Goal: Task Accomplishment & Management: Use online tool/utility

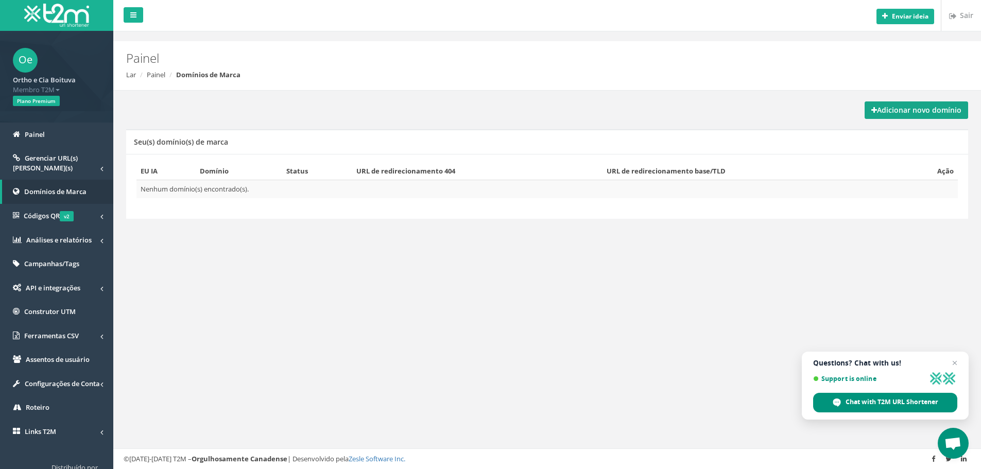
drag, startPoint x: 883, startPoint y: 111, endPoint x: 820, endPoint y: 159, distance: 79.0
click at [884, 111] on font "Adicionar novo domínio" at bounding box center [919, 110] width 84 height 10
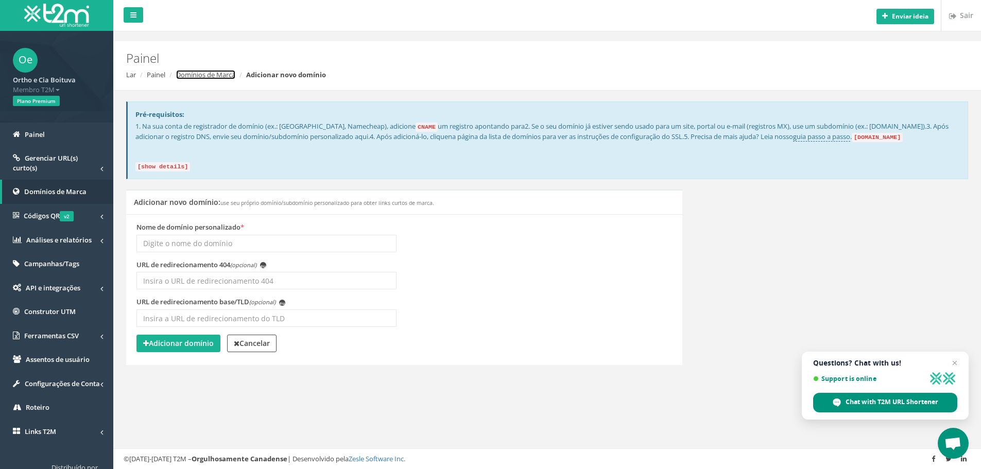
click at [215, 78] on font "Domínios de Marca" at bounding box center [205, 74] width 59 height 9
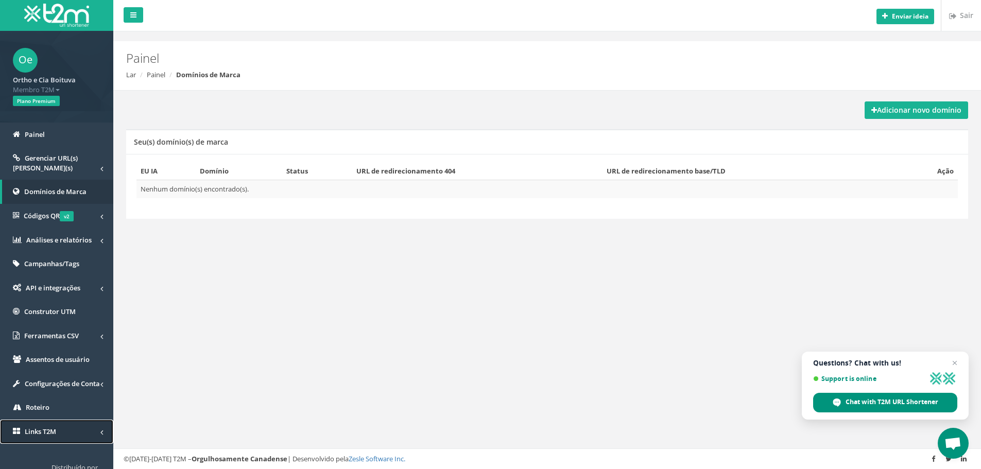
click at [94, 439] on link "Links T2M" at bounding box center [56, 431] width 113 height 24
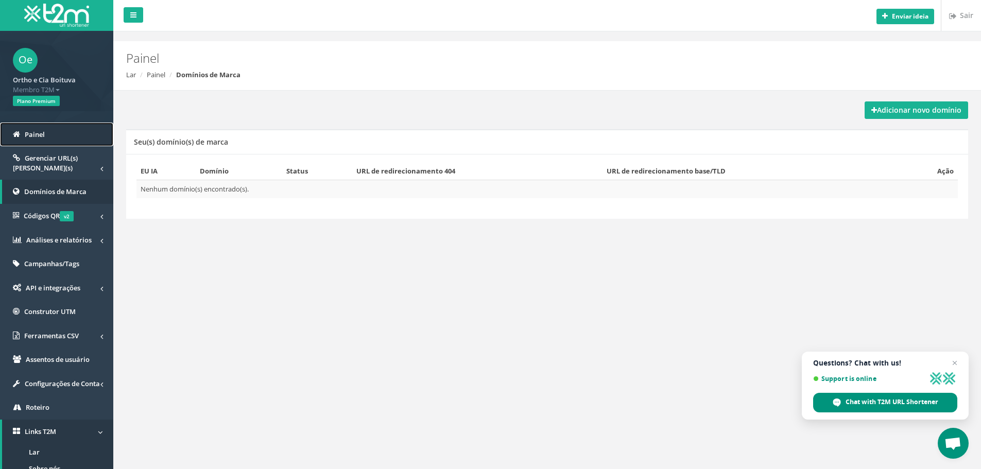
click at [76, 137] on link "Painel" at bounding box center [56, 135] width 113 height 24
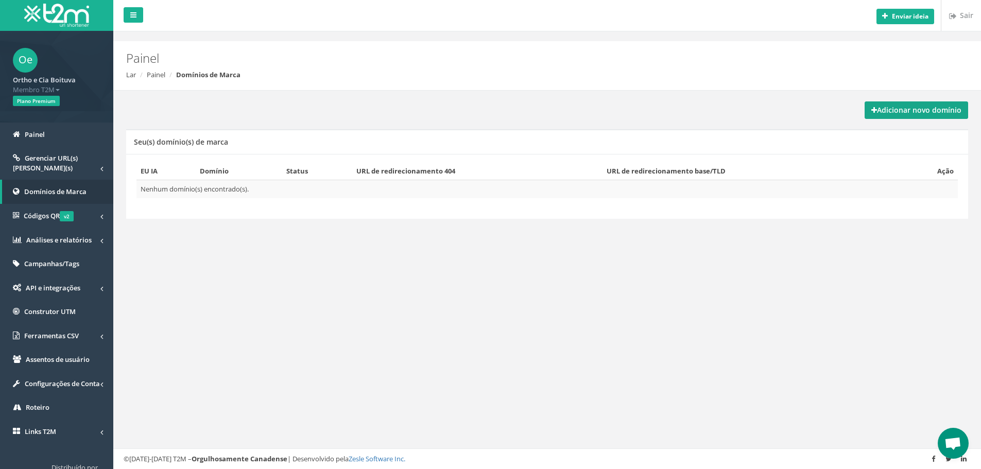
click at [894, 113] on font "Adicionar novo domínio" at bounding box center [919, 110] width 84 height 10
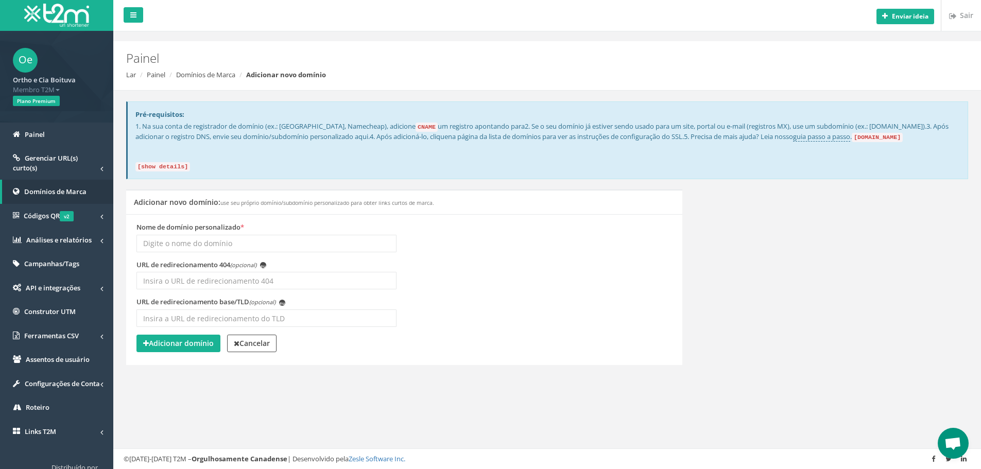
click at [58, 87] on span "Membro T2M" at bounding box center [57, 90] width 88 height 10
click at [60, 81] on font "Ortho e Cia Boituva" at bounding box center [44, 79] width 63 height 9
click at [53, 91] on font "Membro T2M" at bounding box center [34, 89] width 42 height 9
click at [50, 135] on link "Painel" at bounding box center [56, 135] width 113 height 24
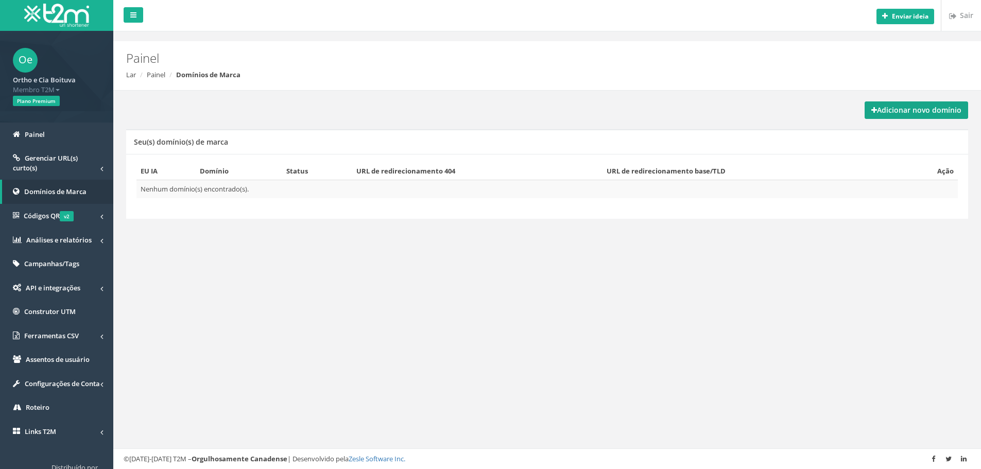
click at [936, 116] on link "Adicionar novo domínio" at bounding box center [915, 110] width 103 height 18
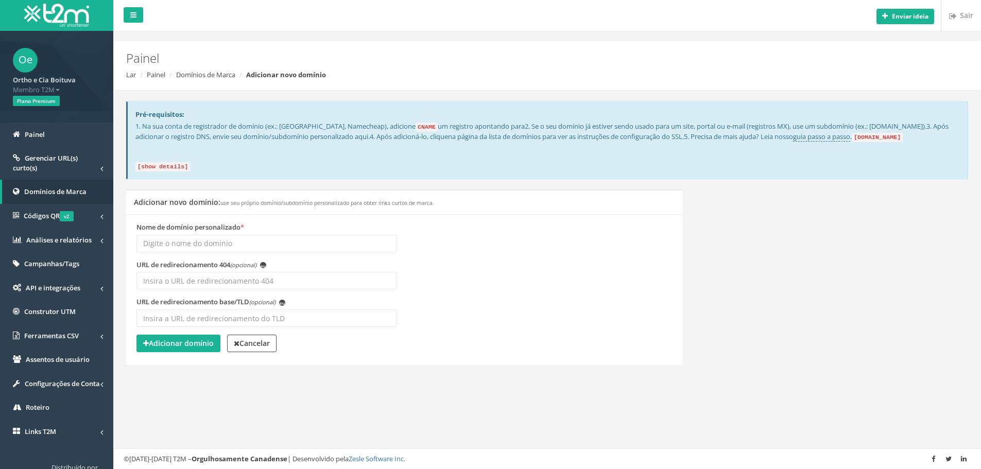
click at [197, 239] on input "Nome de domínio personalizado *" at bounding box center [266, 244] width 260 height 18
type input "link-bet .org"
click at [460, 297] on div "URL de redirecionamento base/TLD (opcional) eu" at bounding box center [404, 316] width 551 height 38
click at [163, 167] on code "[show details]" at bounding box center [162, 166] width 55 height 9
click at [170, 162] on code "[show details]" at bounding box center [162, 166] width 55 height 9
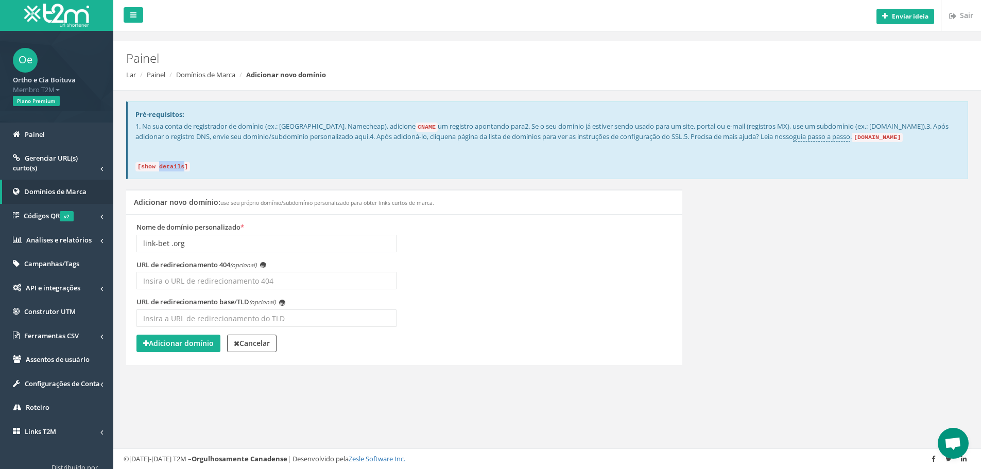
click at [170, 162] on code "[show details]" at bounding box center [162, 166] width 55 height 9
click at [165, 164] on code "[show details]" at bounding box center [162, 166] width 55 height 9
drag, startPoint x: 144, startPoint y: 166, endPoint x: 178, endPoint y: 160, distance: 34.5
click at [178, 160] on p "1. Na sua conta de registrador de domínio (ex.: GoDaddy, Namecheap), adicione C…" at bounding box center [547, 145] width 824 height 49
click at [182, 162] on code "[show details]" at bounding box center [162, 166] width 55 height 9
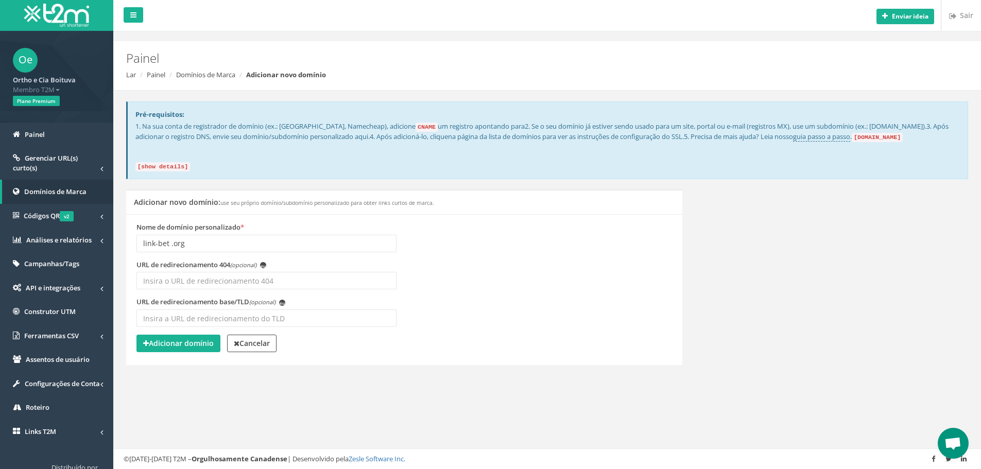
click at [902, 139] on code "domains.t2m.app" at bounding box center [876, 137] width 51 height 9
click at [850, 138] on font "guia passo a passo" at bounding box center [821, 136] width 57 height 9
click at [186, 341] on font "Adicionar domínio" at bounding box center [181, 343] width 65 height 10
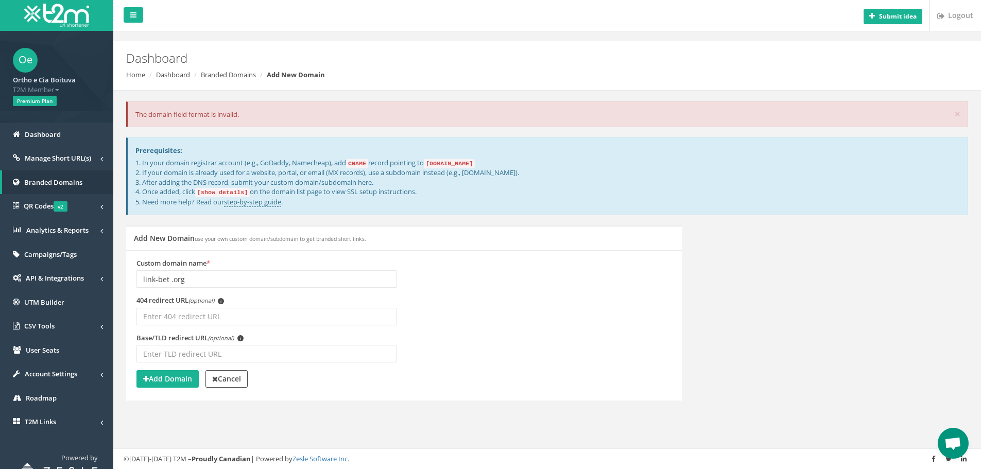
click at [206, 274] on input "link-bet .org" at bounding box center [266, 279] width 260 height 18
click at [144, 276] on input "link-bet .org" at bounding box center [266, 279] width 260 height 18
paste input "https://"
type input "https://link-bet .org"
click at [169, 381] on strong "Add Domain" at bounding box center [167, 379] width 49 height 10
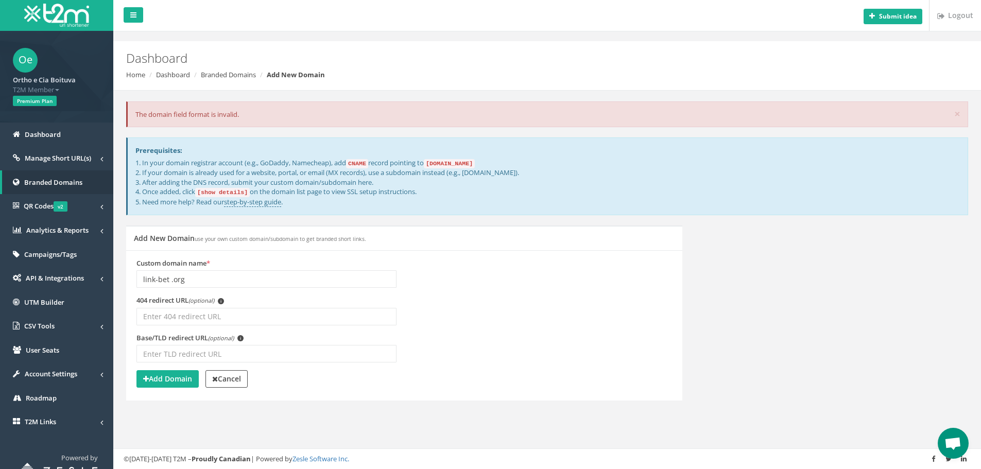
click at [193, 279] on input "link-bet .org" at bounding box center [266, 279] width 260 height 18
drag, startPoint x: 208, startPoint y: 279, endPoint x: 65, endPoint y: 265, distance: 143.8
click at [65, 265] on div "Oe Ortho e Cia Boituva T2M Member Logout Premium Plan Dashboard Manage Short UR…" at bounding box center [490, 234] width 981 height 469
drag, startPoint x: 443, startPoint y: 339, endPoint x: 437, endPoint y: 339, distance: 5.7
click at [441, 339] on div "Base/TLD redirect URL (optional) i" at bounding box center [404, 352] width 551 height 38
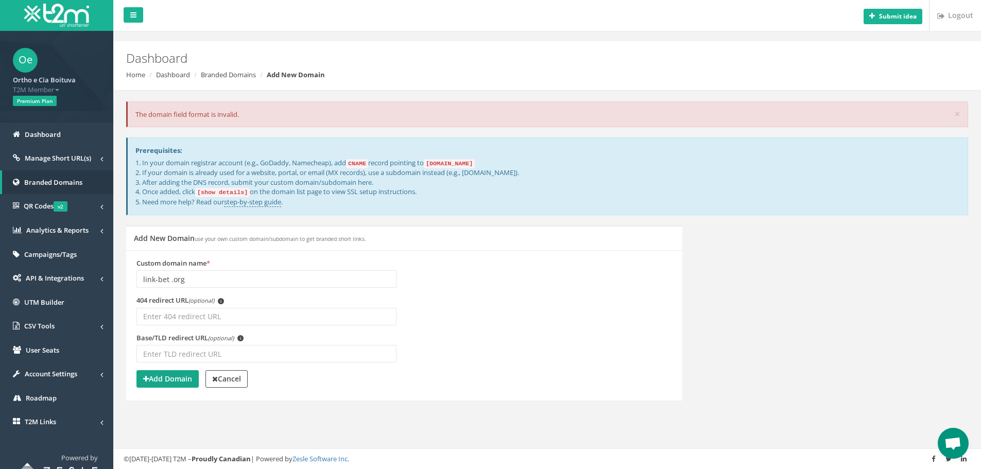
click at [176, 380] on strong "Add Domain" at bounding box center [167, 379] width 49 height 10
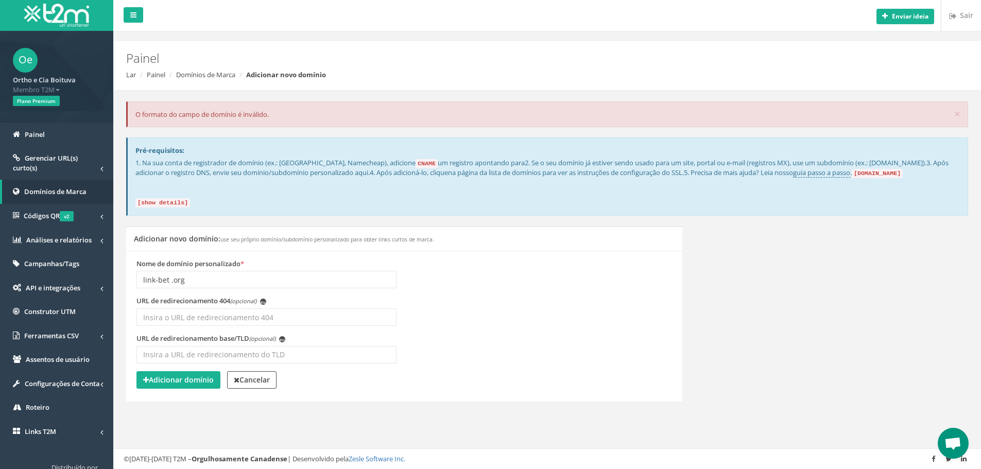
click at [755, 276] on div "Adicionar novo domínio: use seu próprio domínio/subdomínio personalizado para o…" at bounding box center [546, 320] width 857 height 188
drag, startPoint x: 170, startPoint y: 276, endPoint x: 205, endPoint y: 273, distance: 34.6
click at [171, 276] on input "link-bet .org" at bounding box center [266, 280] width 260 height 18
type input "link-bet.org"
click at [165, 381] on font "Adicionar domínio" at bounding box center [181, 380] width 65 height 10
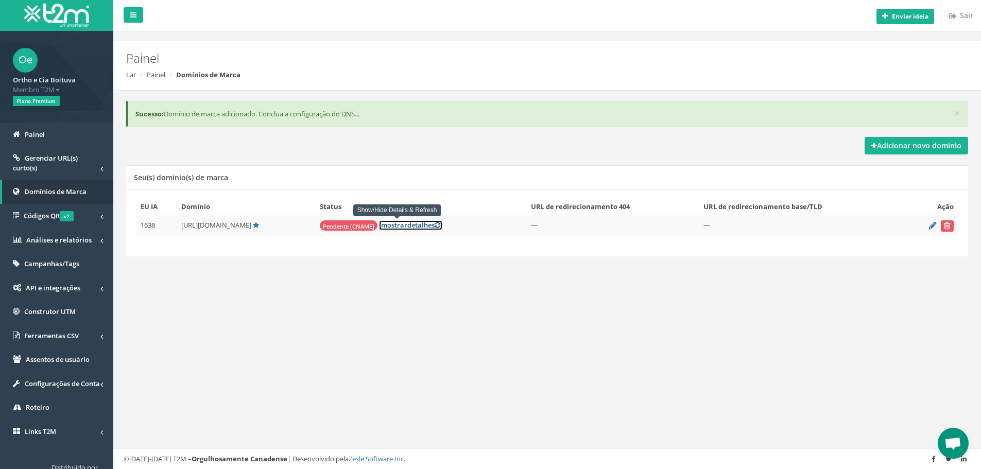
click at [397, 227] on td "Pendente [CNAME] [ mostrar detalhes ] Show/Hide Details & Refresh" at bounding box center [421, 226] width 211 height 20
click at [479, 275] on div "× Sucesso: Domínio de marca adicionado. Conclua a configuração do DNS... Adicio…" at bounding box center [547, 190] width 852 height 199
click at [440, 224] on font "]" at bounding box center [441, 224] width 2 height 9
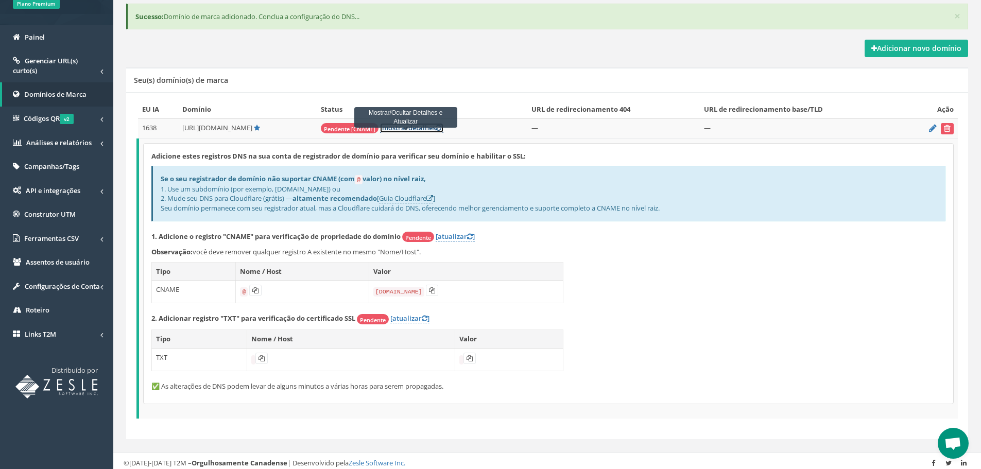
scroll to position [100, 0]
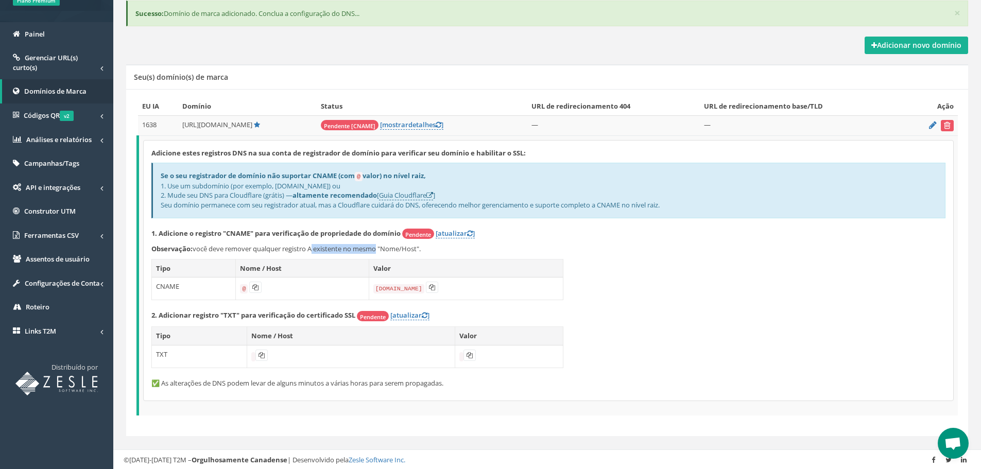
drag, startPoint x: 312, startPoint y: 249, endPoint x: 377, endPoint y: 248, distance: 64.3
click at [377, 248] on font "você deve remover qualquer registro A existente no mesmo "Nome/Host"." at bounding box center [307, 248] width 228 height 9
click at [397, 246] on font "você deve remover qualquer registro A existente no mesmo "Nome/Host"." at bounding box center [307, 248] width 228 height 9
click at [256, 283] on button at bounding box center [255, 287] width 12 height 11
click at [432, 288] on icon at bounding box center [432, 287] width 6 height 6
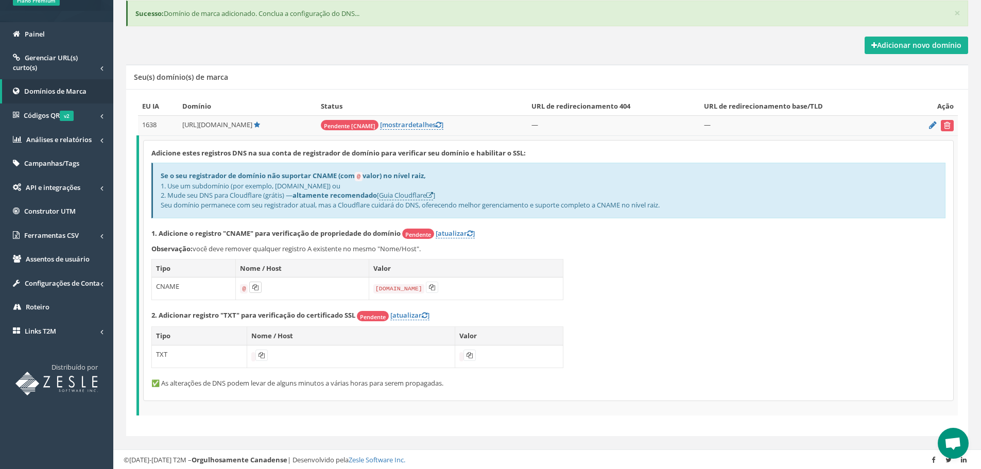
click at [256, 285] on icon at bounding box center [255, 287] width 6 height 6
click at [434, 287] on icon at bounding box center [432, 287] width 6 height 6
click at [255, 285] on icon at bounding box center [255, 287] width 6 height 6
click at [431, 289] on icon at bounding box center [432, 287] width 6 height 6
click at [261, 355] on icon at bounding box center [261, 355] width 6 height 6
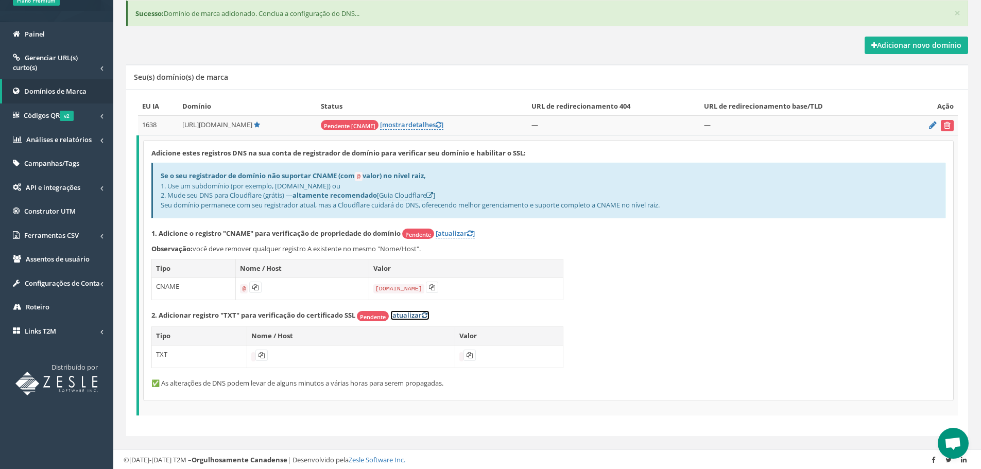
click at [403, 315] on font "[atualizar" at bounding box center [405, 314] width 31 height 9
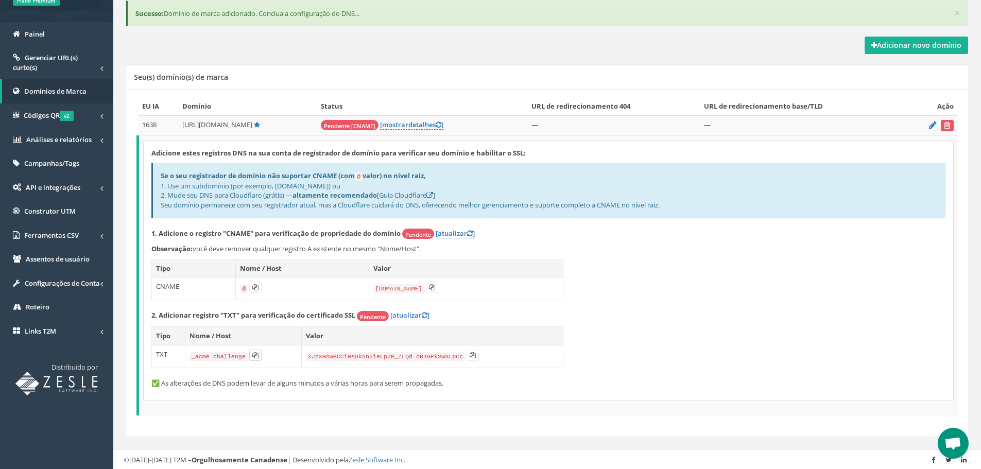
click at [253, 354] on icon at bounding box center [255, 355] width 6 height 6
click at [469, 355] on icon at bounding box center [472, 355] width 6 height 6
click at [451, 233] on font "[atualizar" at bounding box center [450, 233] width 31 height 9
click at [472, 234] on icon at bounding box center [470, 233] width 6 height 7
click at [447, 233] on font "[atualizar" at bounding box center [450, 233] width 31 height 9
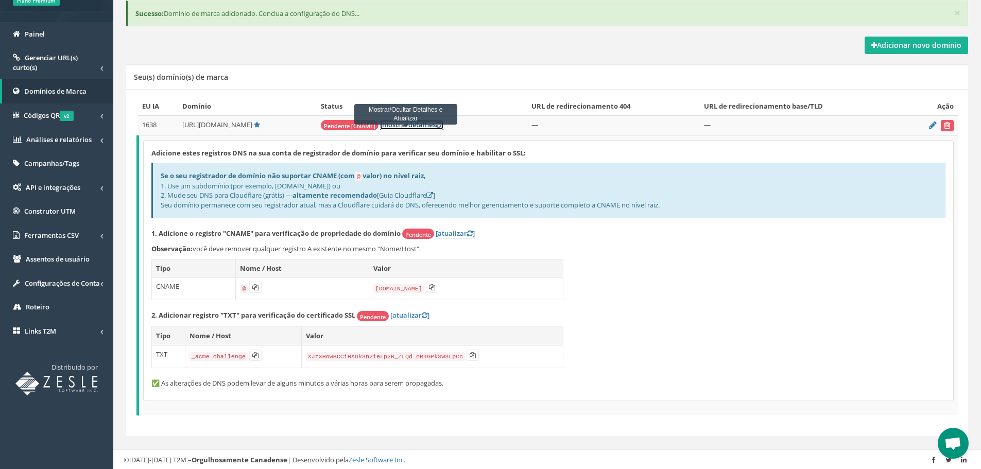
click at [415, 121] on td "Pendente [CNAME] [ mostrar detalhes ] Mostrar/Ocultar Detalhes e Atualizar" at bounding box center [422, 125] width 211 height 20
click at [652, 283] on div "Adicione estes registros DNS na sua conta de registrador de domínio para verifi…" at bounding box center [548, 271] width 809 height 260
click at [445, 230] on font "[atualizar" at bounding box center [450, 233] width 31 height 9
click at [425, 314] on icon at bounding box center [425, 315] width 6 height 7
click at [422, 310] on link "[atualizar ]" at bounding box center [409, 315] width 39 height 10
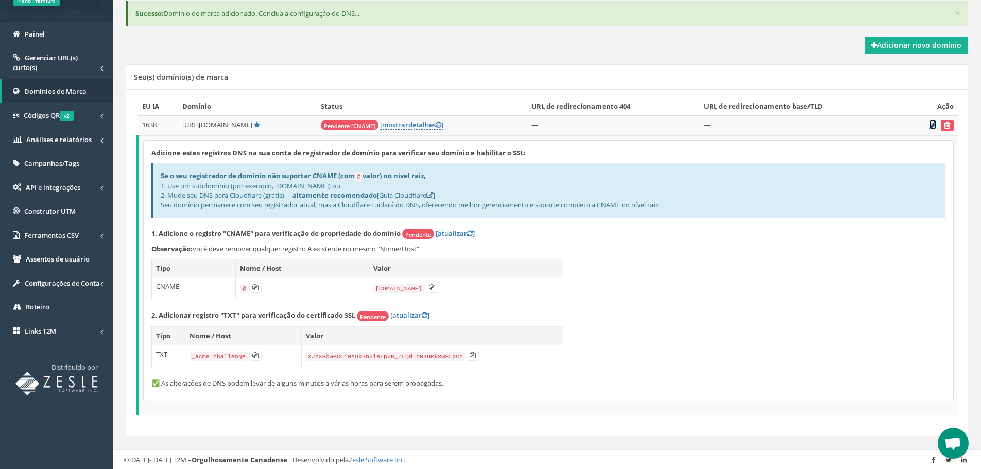
click at [933, 124] on icon at bounding box center [933, 124] width 8 height 7
click at [456, 232] on font "[atualizar" at bounding box center [450, 233] width 31 height 9
drag, startPoint x: 180, startPoint y: 127, endPoint x: 249, endPoint y: 143, distance: 71.4
click at [240, 131] on tr "1638 http://link-bet.org/ Pendente [CNAME] [ mostrar detalhes ] — —" at bounding box center [548, 125] width 820 height 20
copy tr "http://link-bet.org"
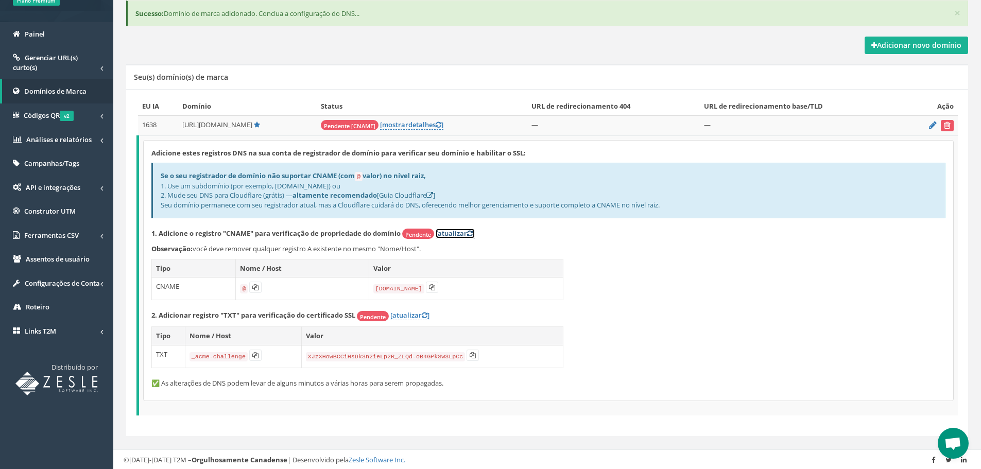
click at [451, 234] on font "[atualizar" at bounding box center [450, 233] width 31 height 9
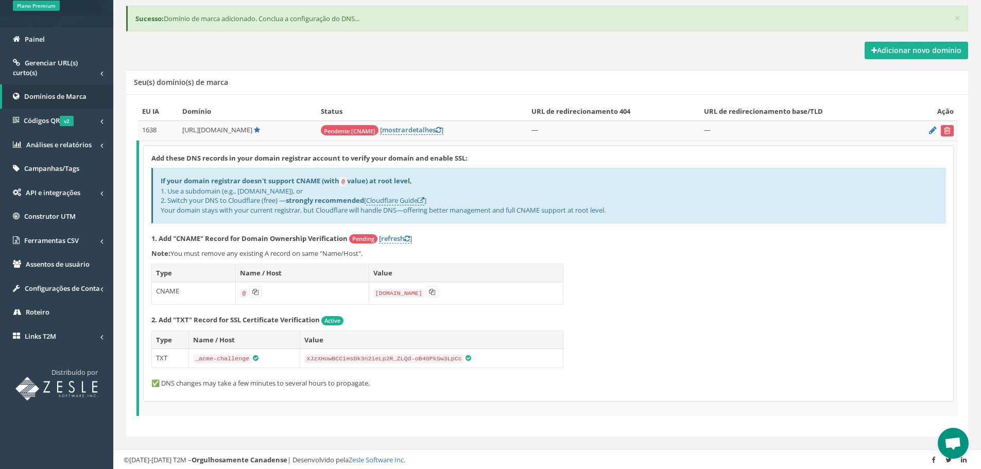
scroll to position [96, 0]
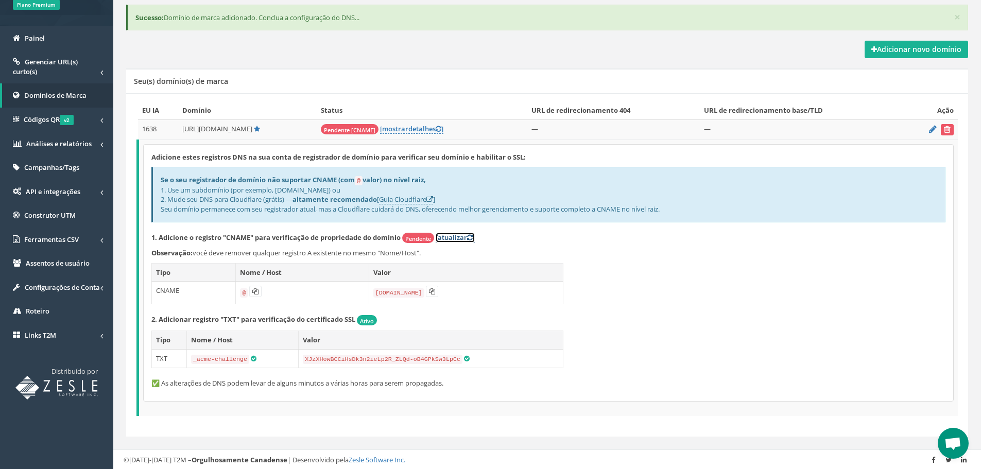
click at [471, 237] on icon at bounding box center [470, 237] width 6 height 7
drag, startPoint x: 243, startPoint y: 190, endPoint x: 273, endPoint y: 190, distance: 29.3
click at [273, 190] on font "1. Use um subdomínio (por exemplo, [DOMAIN_NAME]) ou" at bounding box center [251, 189] width 180 height 9
click at [285, 189] on font "1. Use um subdomínio (por exemplo, [DOMAIN_NAME]) ou" at bounding box center [251, 189] width 180 height 9
drag, startPoint x: 275, startPoint y: 189, endPoint x: 324, endPoint y: 190, distance: 49.4
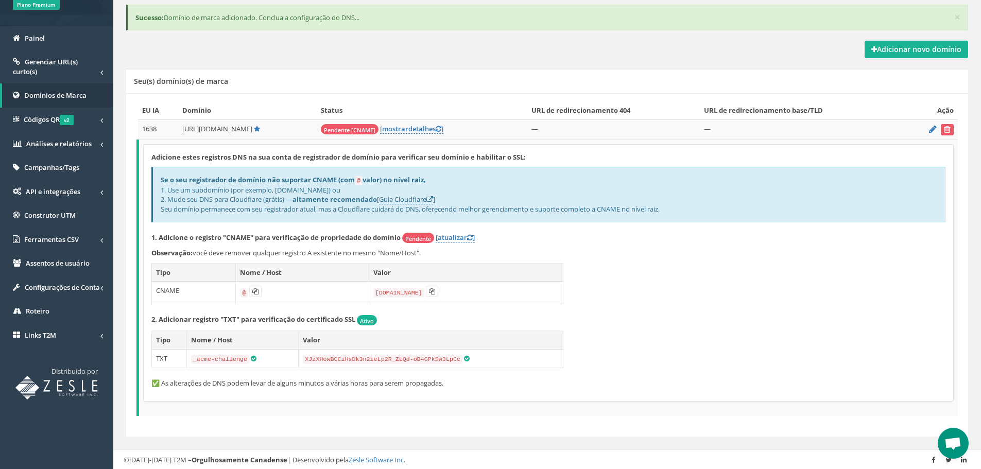
click at [324, 190] on font "1. Use um subdomínio (por exemplo, [DOMAIN_NAME]) ou" at bounding box center [251, 189] width 180 height 9
click at [329, 190] on font "1. Use um subdomínio (por exemplo, [DOMAIN_NAME]) ou" at bounding box center [251, 189] width 180 height 9
drag, startPoint x: 334, startPoint y: 188, endPoint x: 276, endPoint y: 188, distance: 57.1
click at [276, 188] on font "1. Use um subdomínio (por exemplo, [DOMAIN_NAME]) ou" at bounding box center [251, 189] width 180 height 9
click at [426, 200] on font "Guia Cloudflare" at bounding box center [402, 199] width 47 height 9
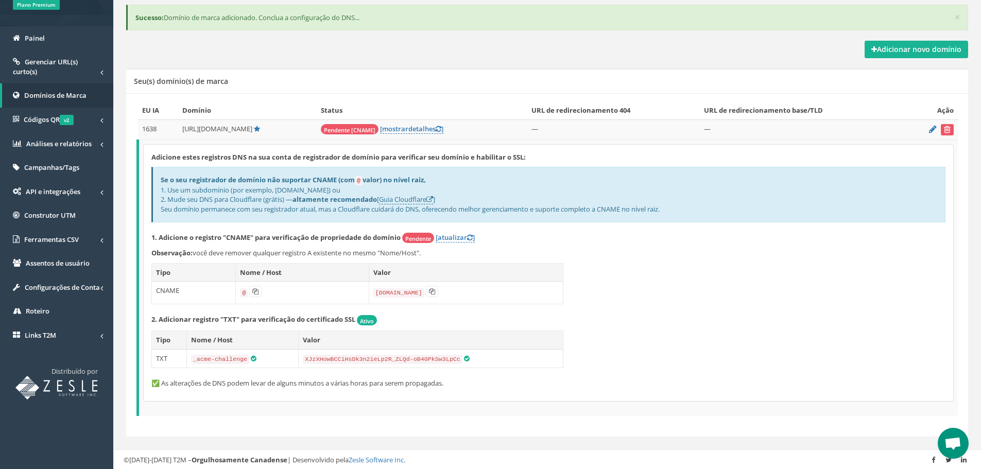
click at [735, 258] on div "Adicione estes registros DNS na sua conta de registrador de domínio para verifi…" at bounding box center [548, 273] width 809 height 256
click at [469, 235] on icon at bounding box center [470, 237] width 6 height 7
click at [430, 291] on icon at bounding box center [432, 291] width 6 height 6
drag, startPoint x: 191, startPoint y: 250, endPoint x: 433, endPoint y: 252, distance: 241.4
click at [433, 252] on p "Observação: você deve remover qualquer registro A existente no mesmo "Nome/Host…" at bounding box center [548, 253] width 794 height 10
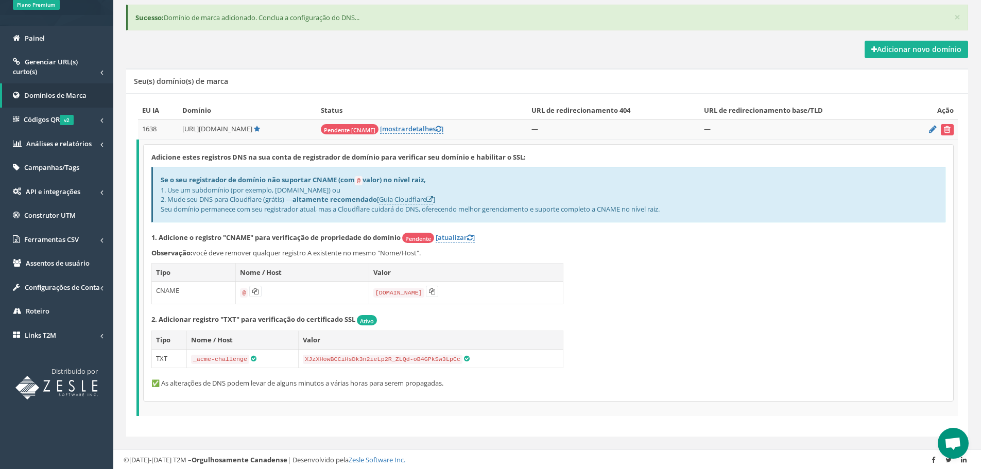
click at [433, 252] on p "Observação: você deve remover qualquer registro A existente no mesmo "Nome/Host…" at bounding box center [548, 253] width 794 height 10
drag, startPoint x: 430, startPoint y: 252, endPoint x: 389, endPoint y: 249, distance: 41.8
click at [389, 249] on p "Observação: você deve remover qualquer registro A existente no mesmo "Nome/Host…" at bounding box center [548, 253] width 794 height 10
click at [389, 249] on font "você deve remover qualquer registro A existente no mesmo "Nome/Host"." at bounding box center [307, 252] width 228 height 9
drag, startPoint x: 243, startPoint y: 247, endPoint x: 403, endPoint y: 258, distance: 159.4
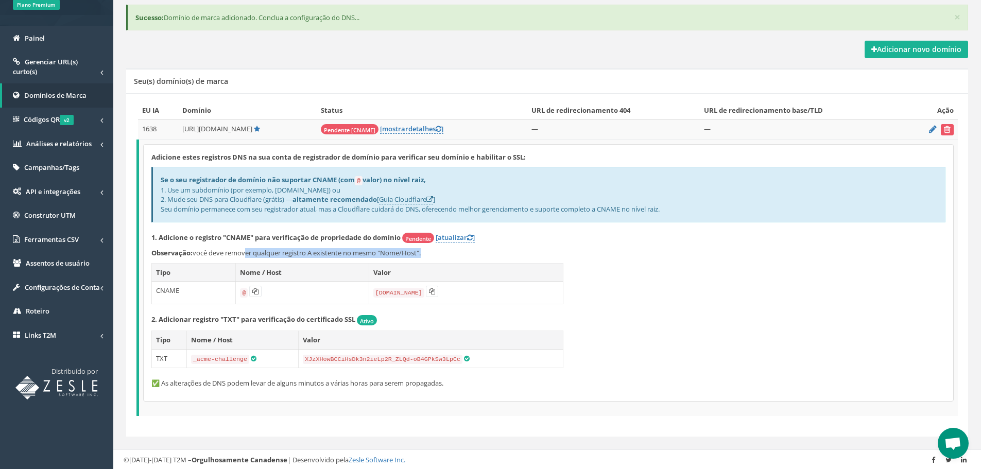
click at [402, 258] on div "Adicione estes registros DNS na sua conta de registrador de domínio para verifi…" at bounding box center [548, 273] width 809 height 256
click at [403, 258] on div "Adicione estes registros DNS na sua conta de registrador de domínio para verifi…" at bounding box center [548, 273] width 809 height 256
click at [457, 236] on font "[atualizar" at bounding box center [450, 237] width 31 height 9
click at [435, 129] on icon at bounding box center [438, 129] width 6 height 7
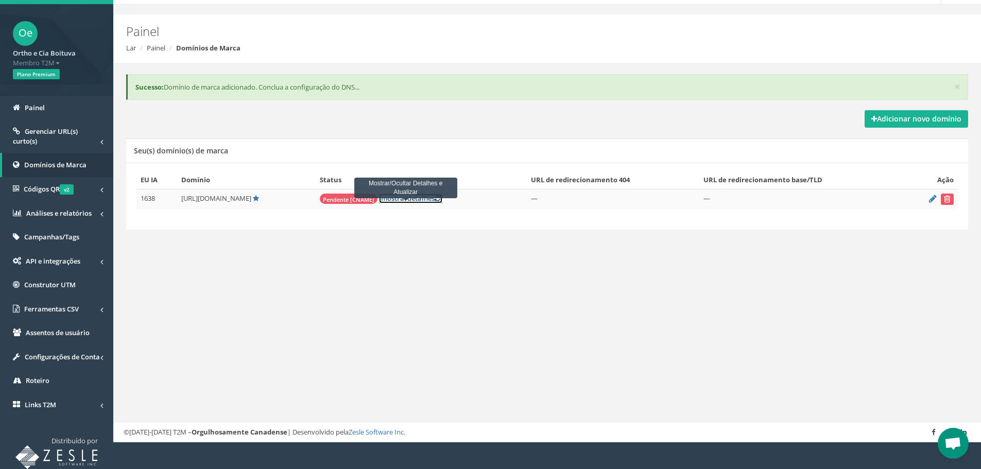
scroll to position [27, 0]
click at [415, 204] on td "Pendente [CNAME] [ mostrar detalhes ] Mostrar/Ocultar Detalhes e Atualizar" at bounding box center [421, 199] width 211 height 20
drag, startPoint x: 426, startPoint y: 198, endPoint x: 432, endPoint y: 206, distance: 10.6
click at [434, 198] on icon at bounding box center [437, 198] width 6 height 7
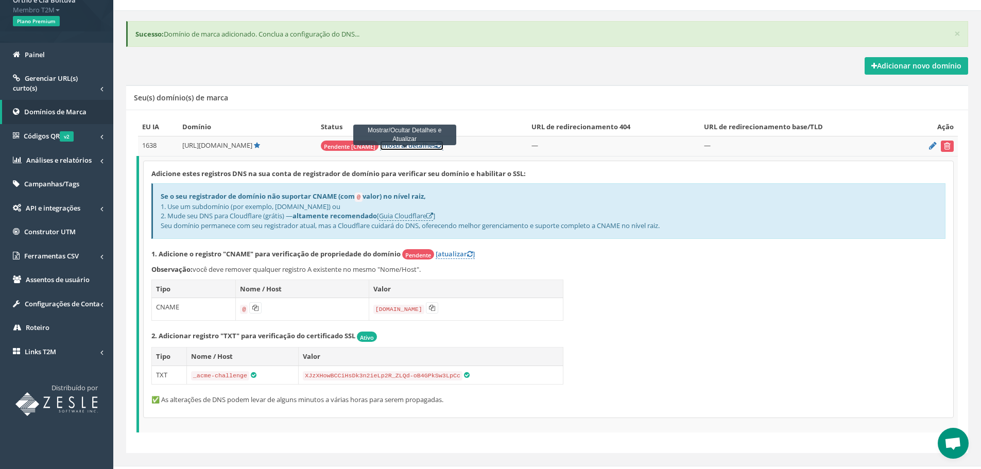
scroll to position [96, 0]
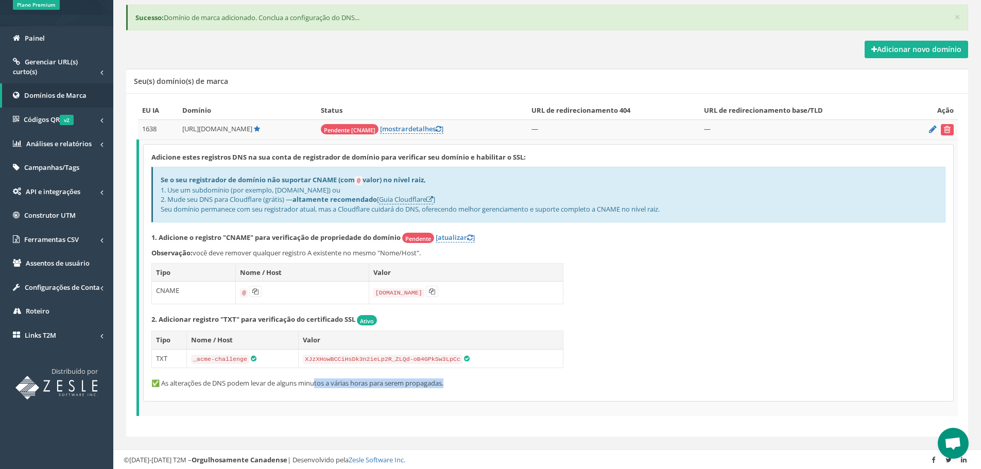
drag, startPoint x: 318, startPoint y: 382, endPoint x: 470, endPoint y: 388, distance: 152.4
click at [470, 388] on div "Adicione estes registros DNS na sua conta de registrador de domínio para verifi…" at bounding box center [548, 273] width 809 height 256
click at [534, 371] on div "Adicione estes registros DNS na sua conta de registrador de domínio para verifi…" at bounding box center [548, 273] width 809 height 256
drag, startPoint x: 166, startPoint y: 199, endPoint x: 237, endPoint y: 201, distance: 71.0
click at [237, 201] on font "2. Mude seu DNS para Cloudflare (grátis) —" at bounding box center [227, 199] width 132 height 9
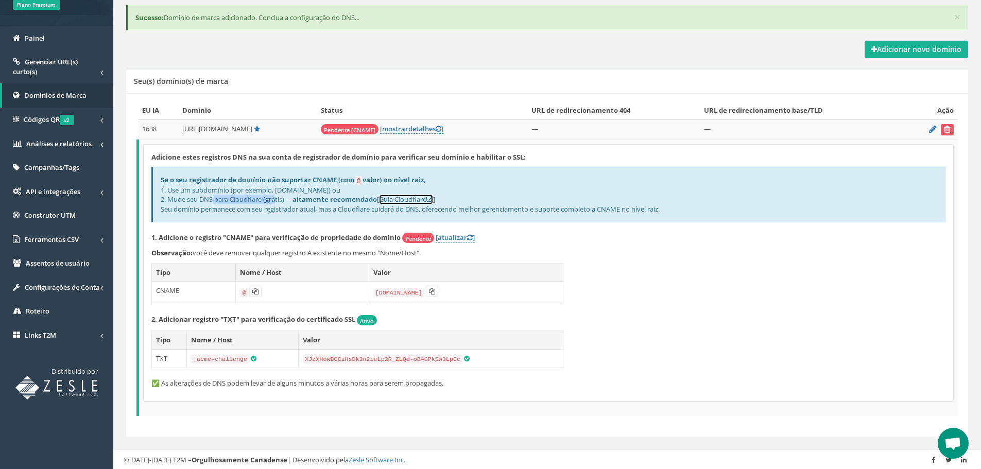
click at [426, 202] on font "Guia Cloudflare" at bounding box center [402, 199] width 47 height 9
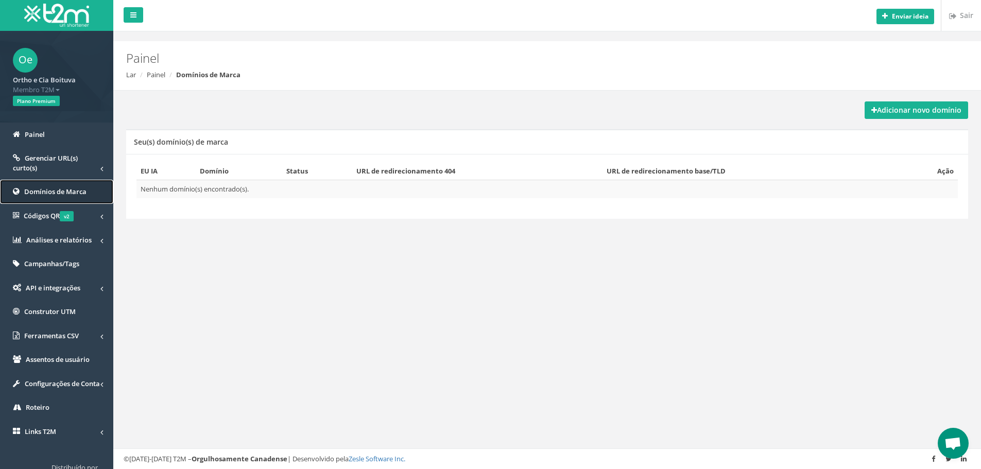
click at [69, 191] on font "Domínios de Marca" at bounding box center [55, 191] width 62 height 9
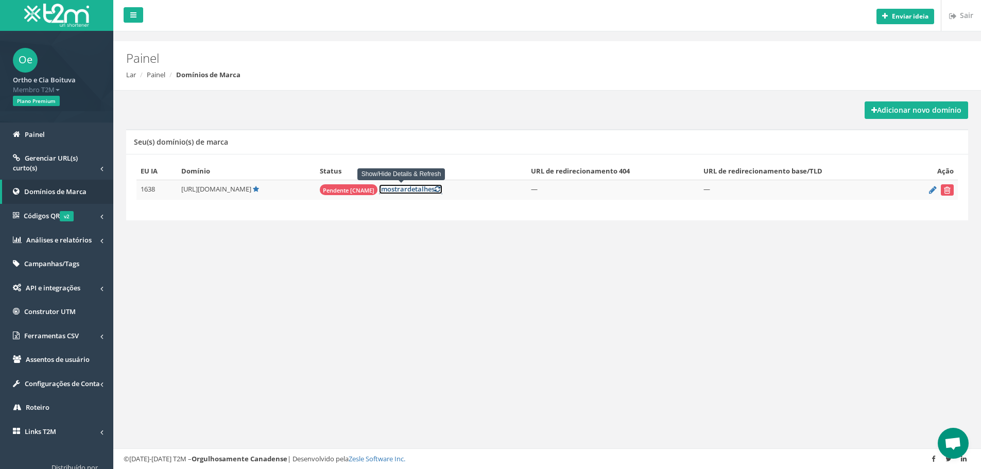
click at [433, 190] on td "Pendente [CNAME] [ mostrar detalhes ] Show/Hide Details & Refresh" at bounding box center [421, 190] width 211 height 20
click at [416, 194] on font "detalhes" at bounding box center [420, 188] width 27 height 9
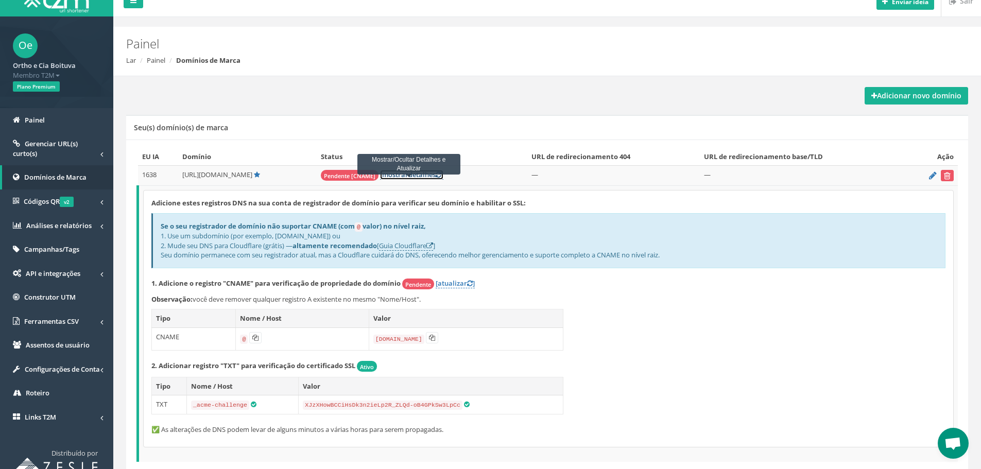
scroll to position [51, 0]
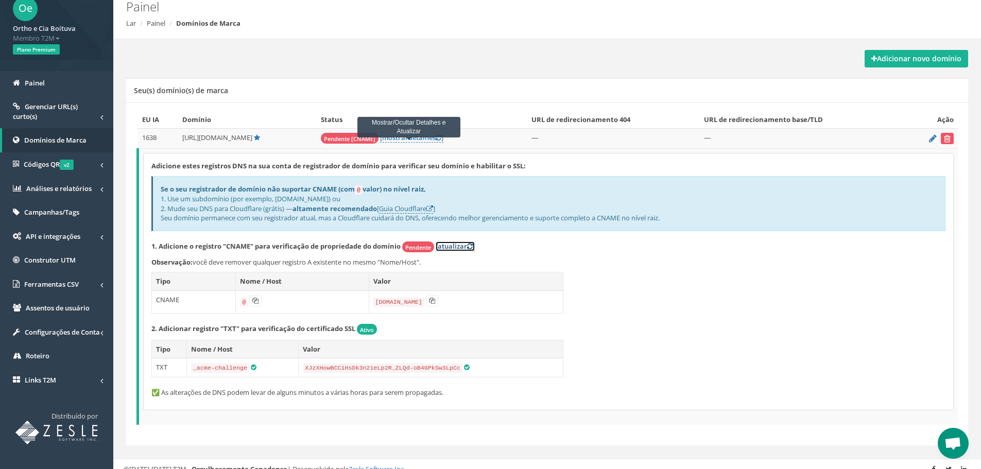
click at [457, 246] on font "[atualizar" at bounding box center [450, 245] width 31 height 9
click at [932, 138] on icon at bounding box center [933, 138] width 8 height 7
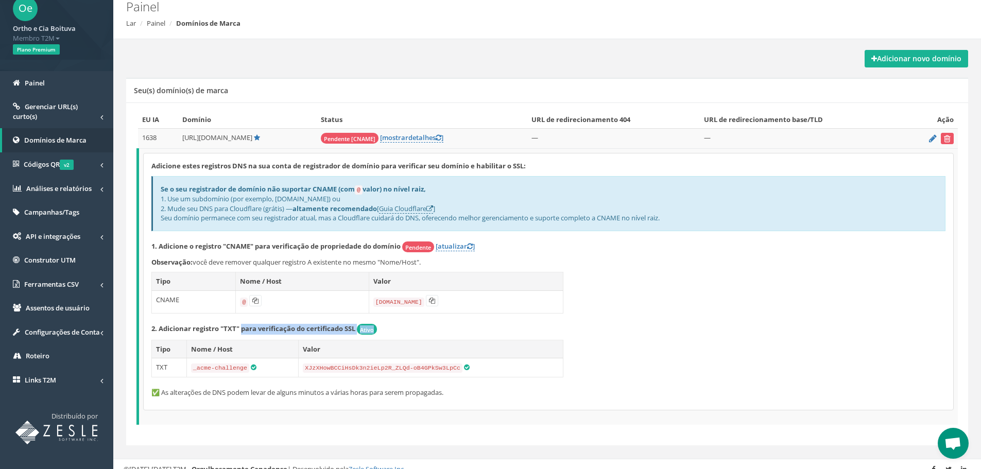
drag, startPoint x: 242, startPoint y: 327, endPoint x: 338, endPoint y: 337, distance: 96.2
click at [338, 337] on div "Adicione estes registros DNS na sua conta de registrador de domínio para verifi…" at bounding box center [548, 281] width 809 height 256
click at [162, 298] on font "CNAME" at bounding box center [167, 299] width 23 height 9
drag, startPoint x: 212, startPoint y: 263, endPoint x: 426, endPoint y: 258, distance: 214.2
click at [426, 258] on p "Observação: você deve remover qualquer registro A existente no mesmo "Nome/Host…" at bounding box center [548, 262] width 794 height 10
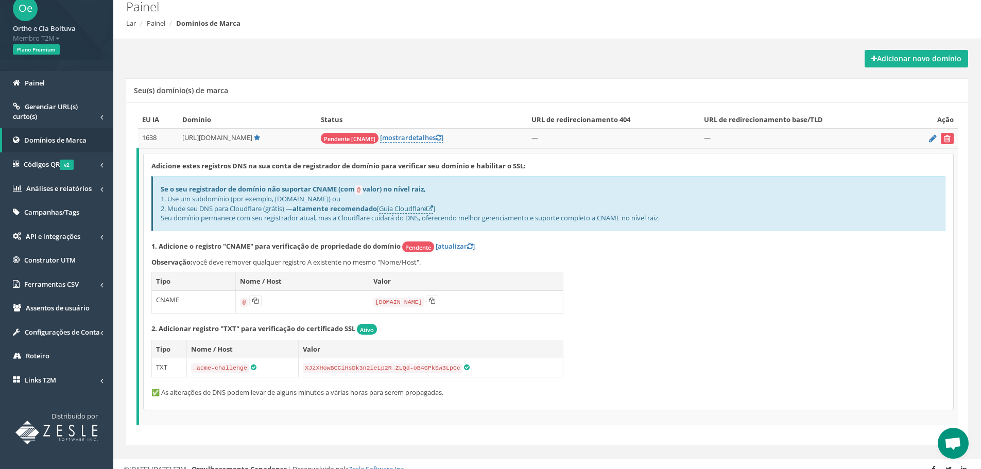
click at [620, 296] on div "Adicione estes registros DNS na sua conta de registrador de domínio para verifi…" at bounding box center [548, 281] width 809 height 256
drag, startPoint x: 231, startPoint y: 198, endPoint x: 345, endPoint y: 199, distance: 113.8
click at [345, 199] on div "Se o seu registrador de domínio não suportar CNAME (com @ valor) no nível raiz,…" at bounding box center [548, 203] width 794 height 55
drag, startPoint x: 172, startPoint y: 199, endPoint x: 334, endPoint y: 198, distance: 162.1
click at [334, 198] on font "1. Use um subdomínio (por exemplo, [DOMAIN_NAME]) ou" at bounding box center [251, 198] width 180 height 9
